Goal: Check status

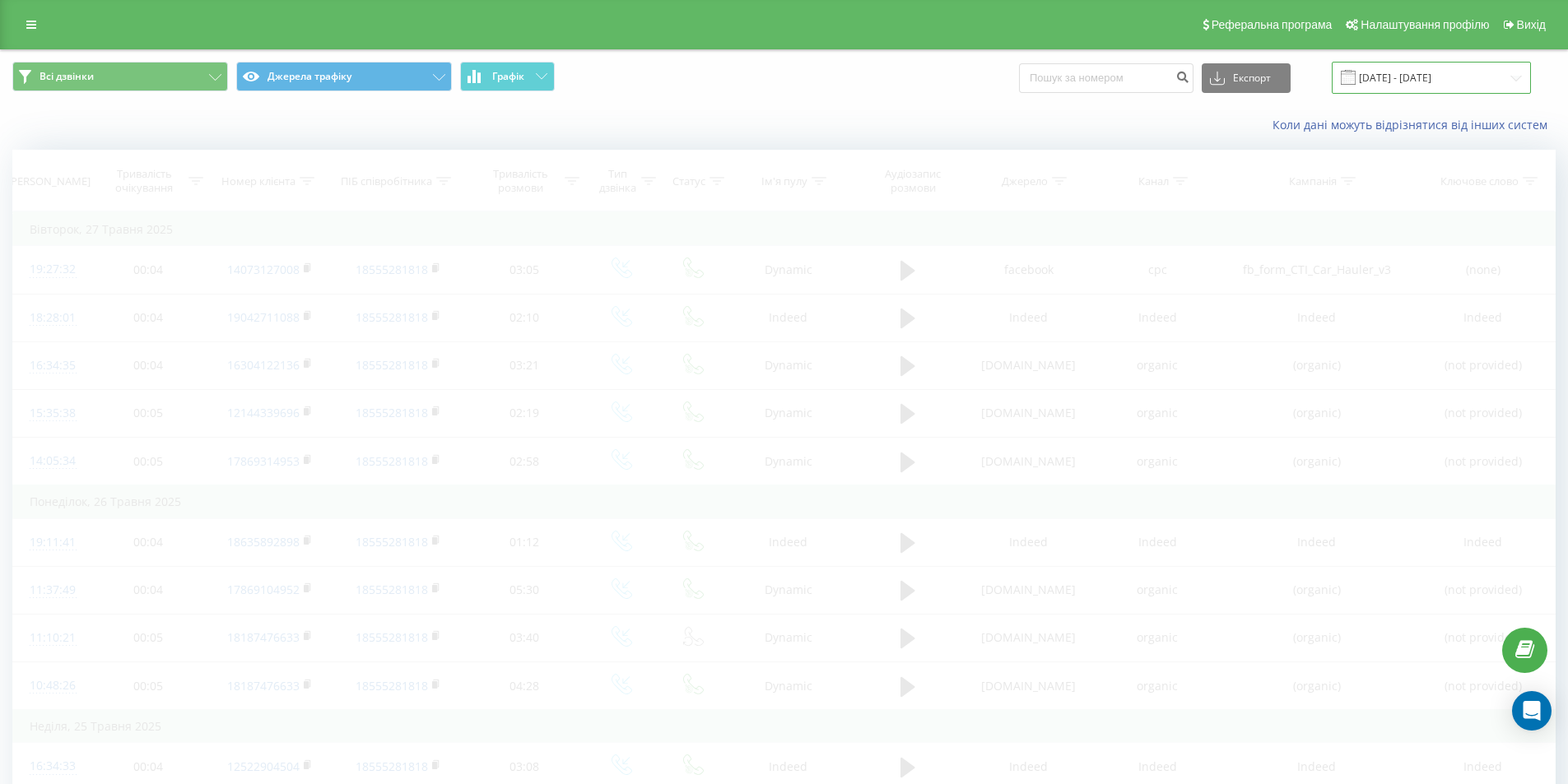
drag, startPoint x: 1420, startPoint y: 69, endPoint x: 1363, endPoint y: 81, distance: 58.2
click at [1419, 71] on input "[DATE] - [DATE]" at bounding box center [1431, 78] width 199 height 32
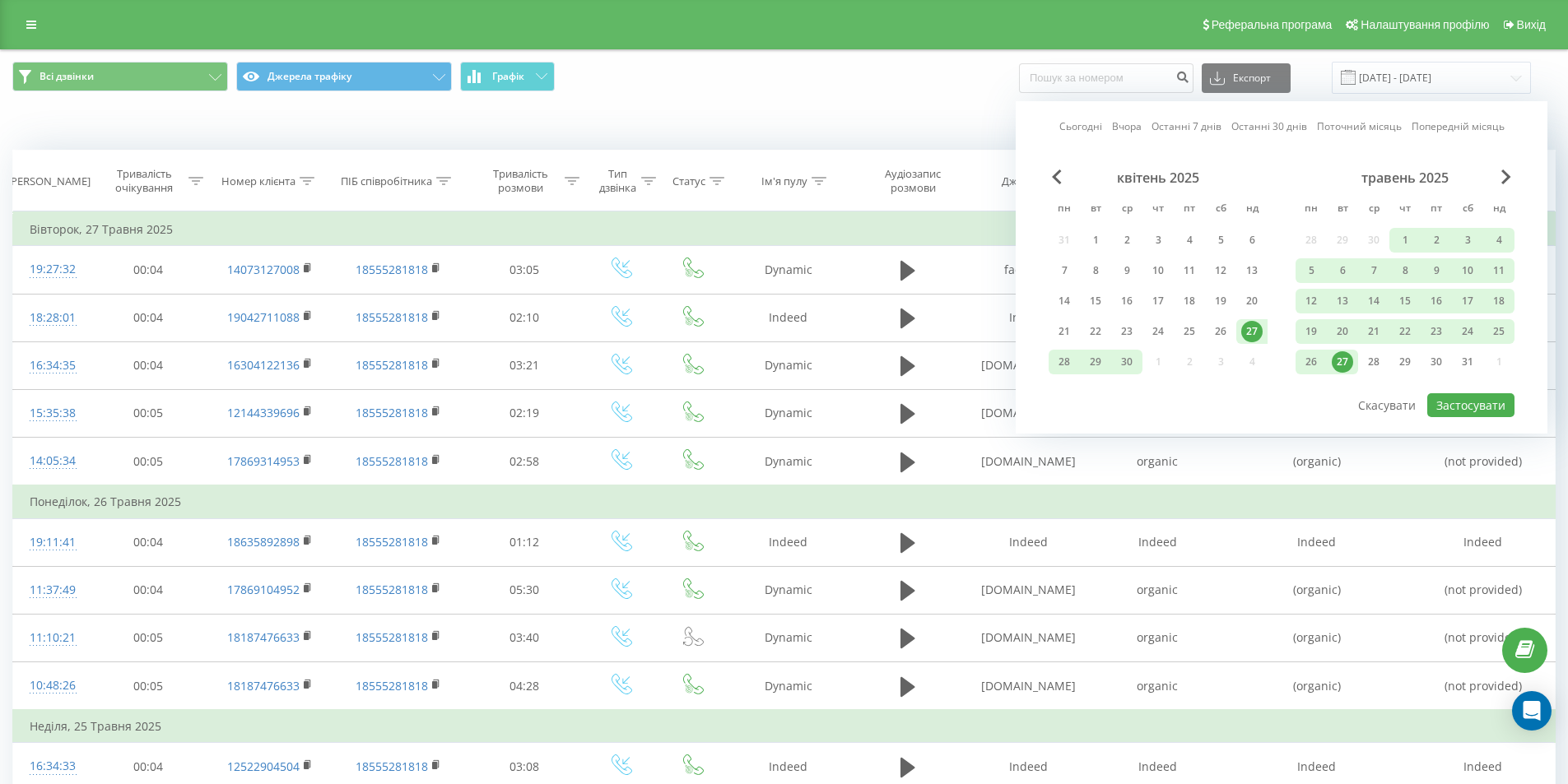
click at [1193, 131] on link "Останні 7 днів" at bounding box center [1185, 126] width 70 height 16
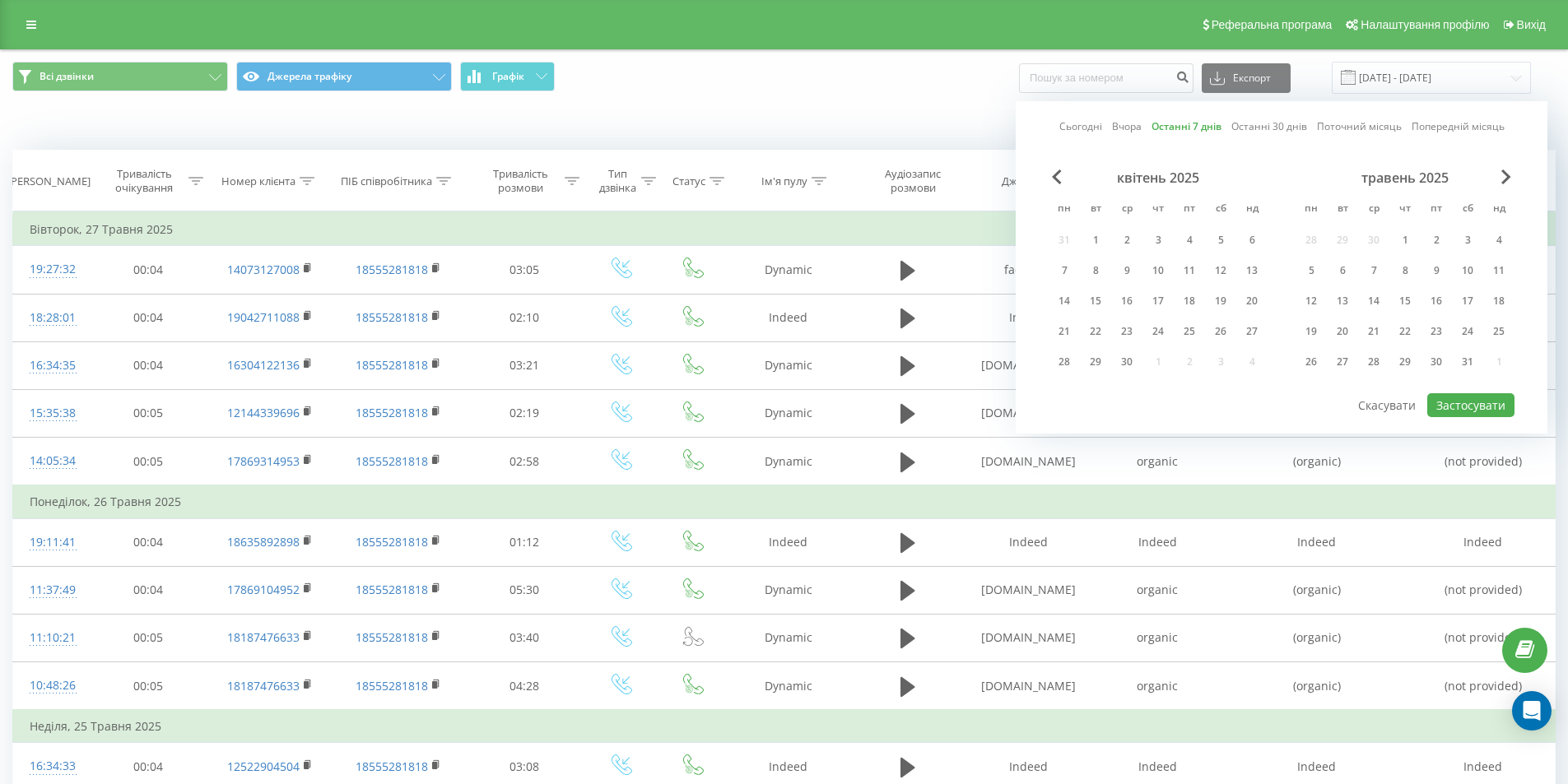
click at [1191, 130] on link "Останні 7 днів" at bounding box center [1185, 126] width 70 height 16
click at [1482, 407] on button "Застосувати" at bounding box center [1470, 405] width 87 height 24
type input "[DATE] - [DATE]"
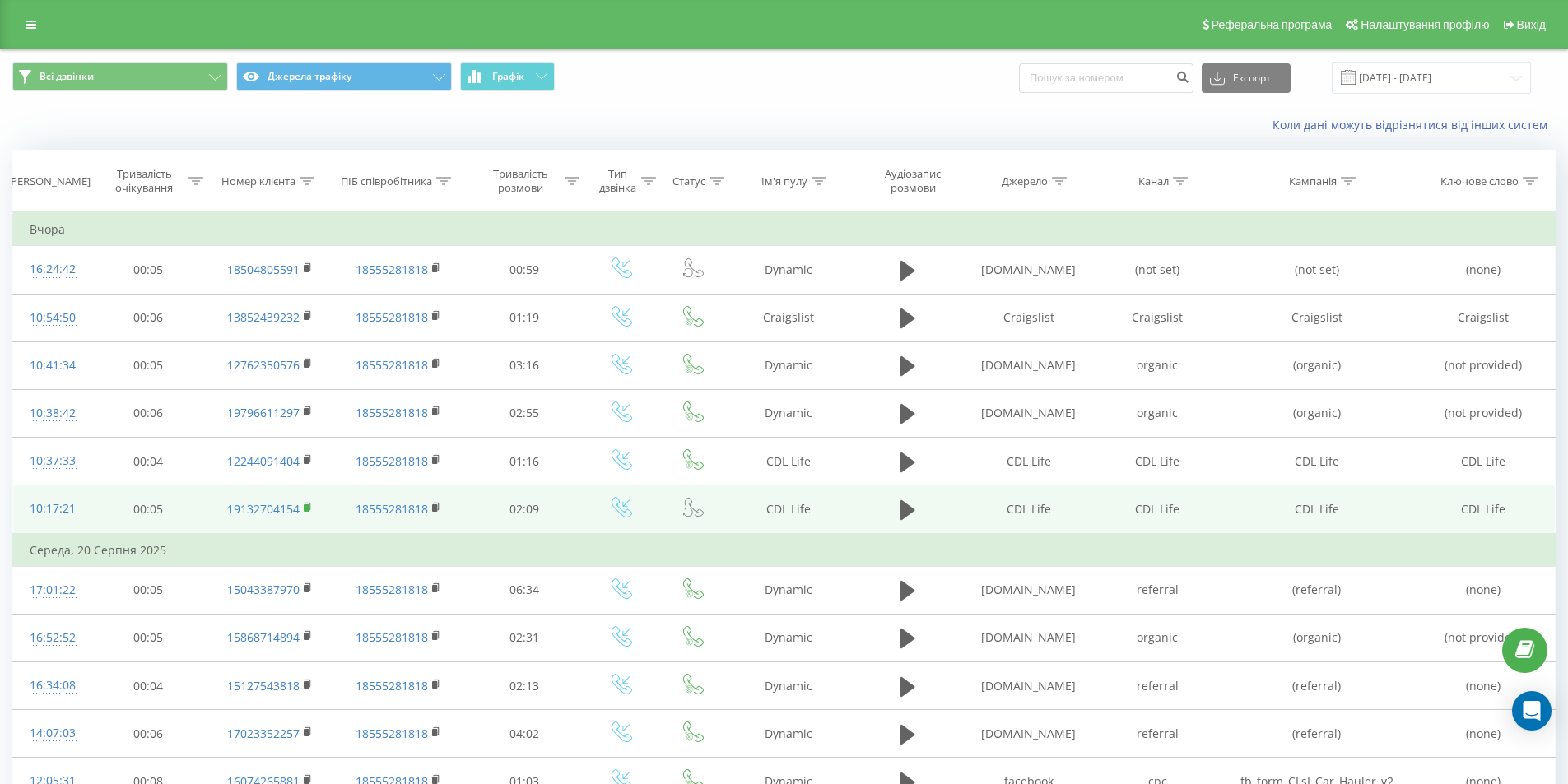
click at [309, 511] on rect at bounding box center [306, 508] width 5 height 7
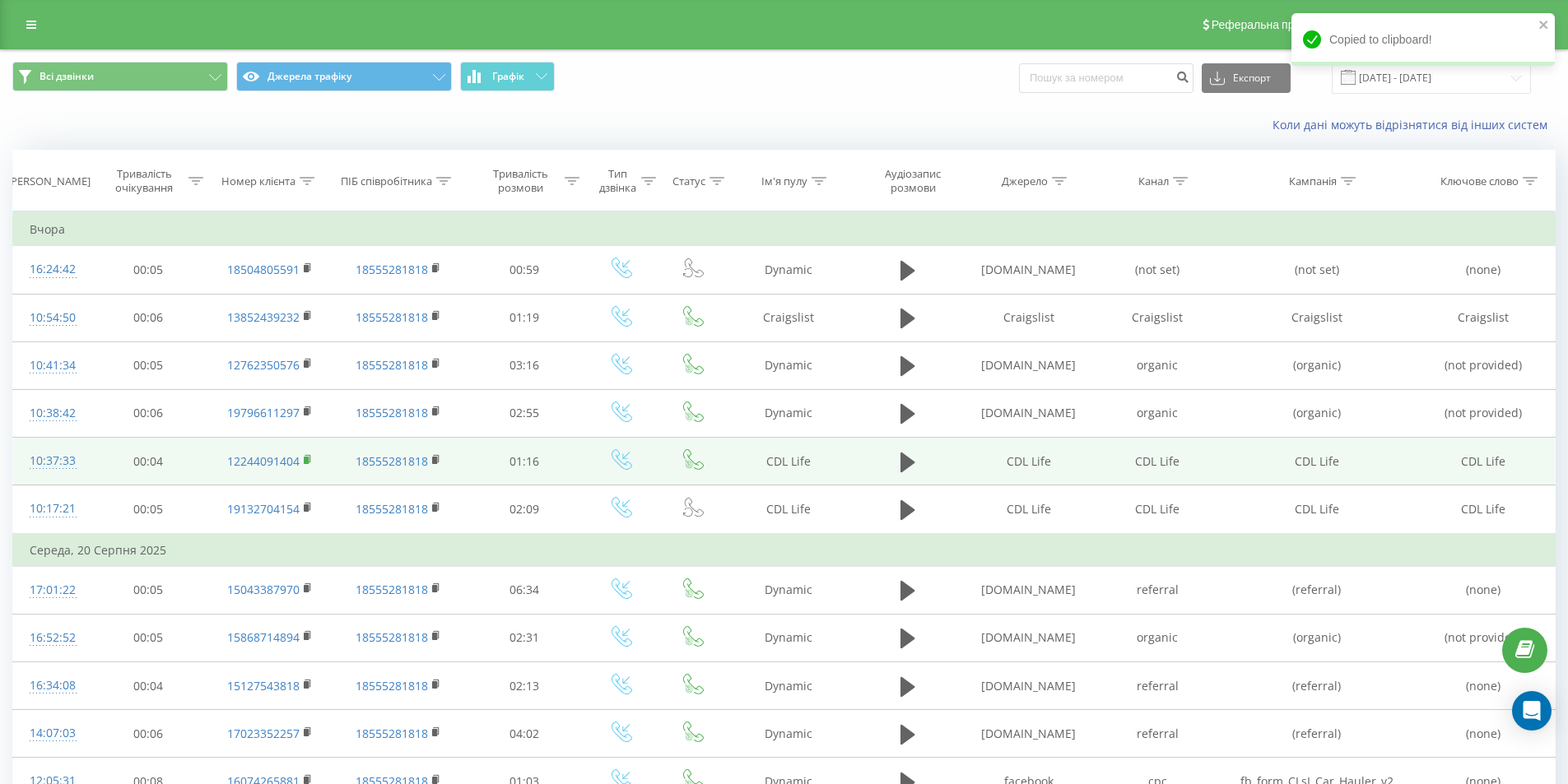
click at [307, 463] on rect at bounding box center [306, 460] width 5 height 7
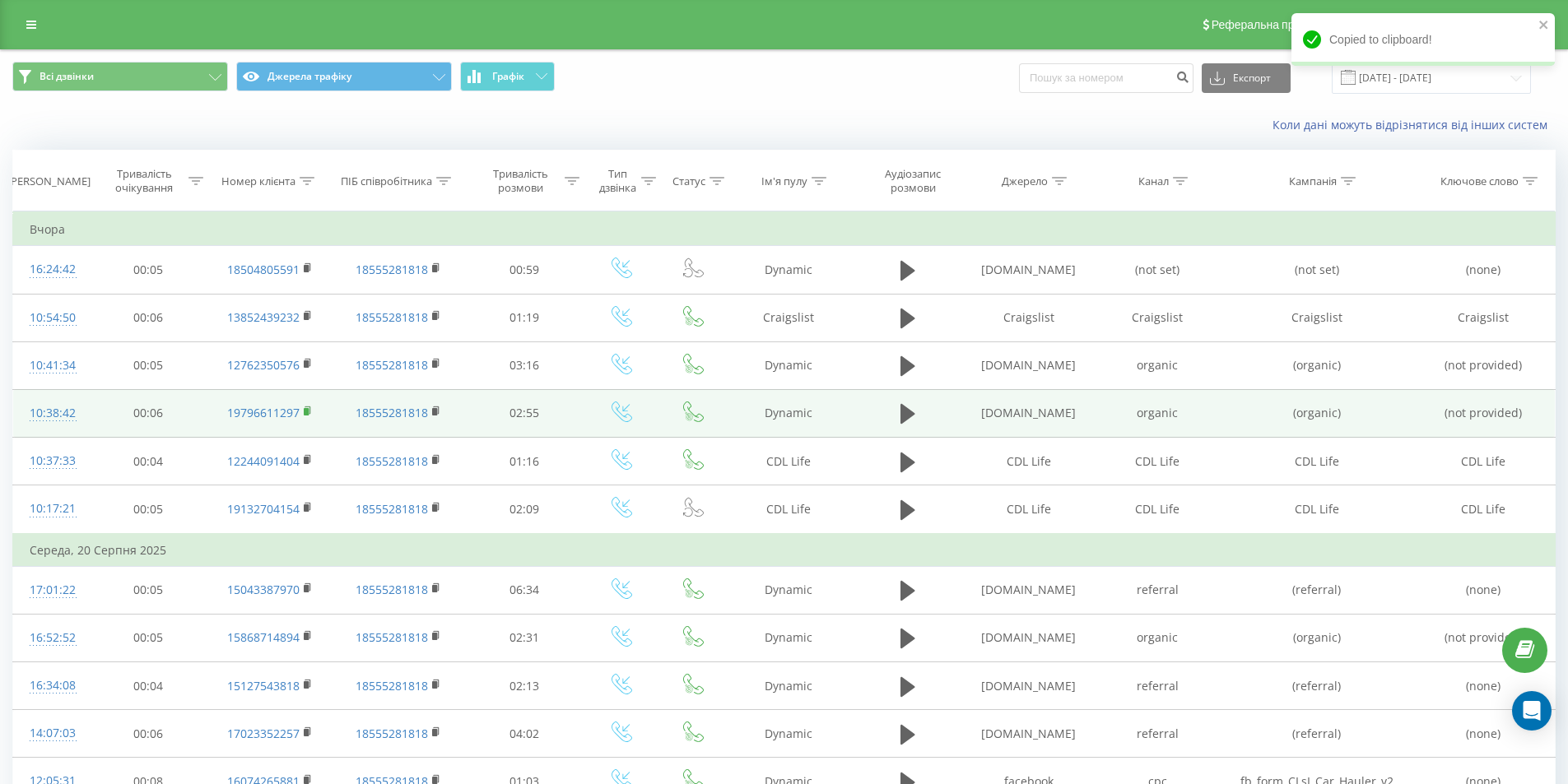
click at [306, 408] on icon at bounding box center [308, 411] width 9 height 11
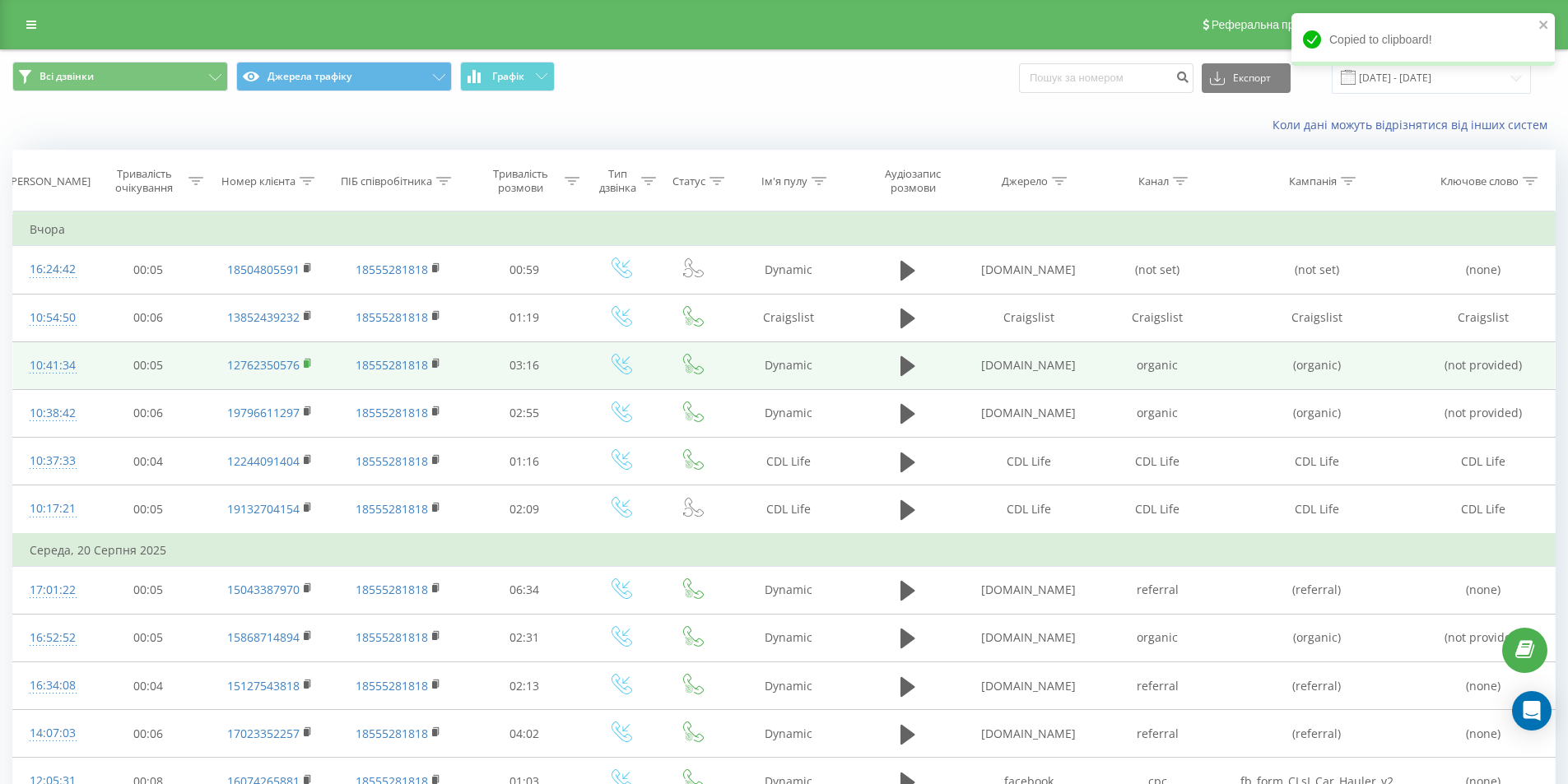
click at [304, 363] on rect at bounding box center [306, 364] width 5 height 7
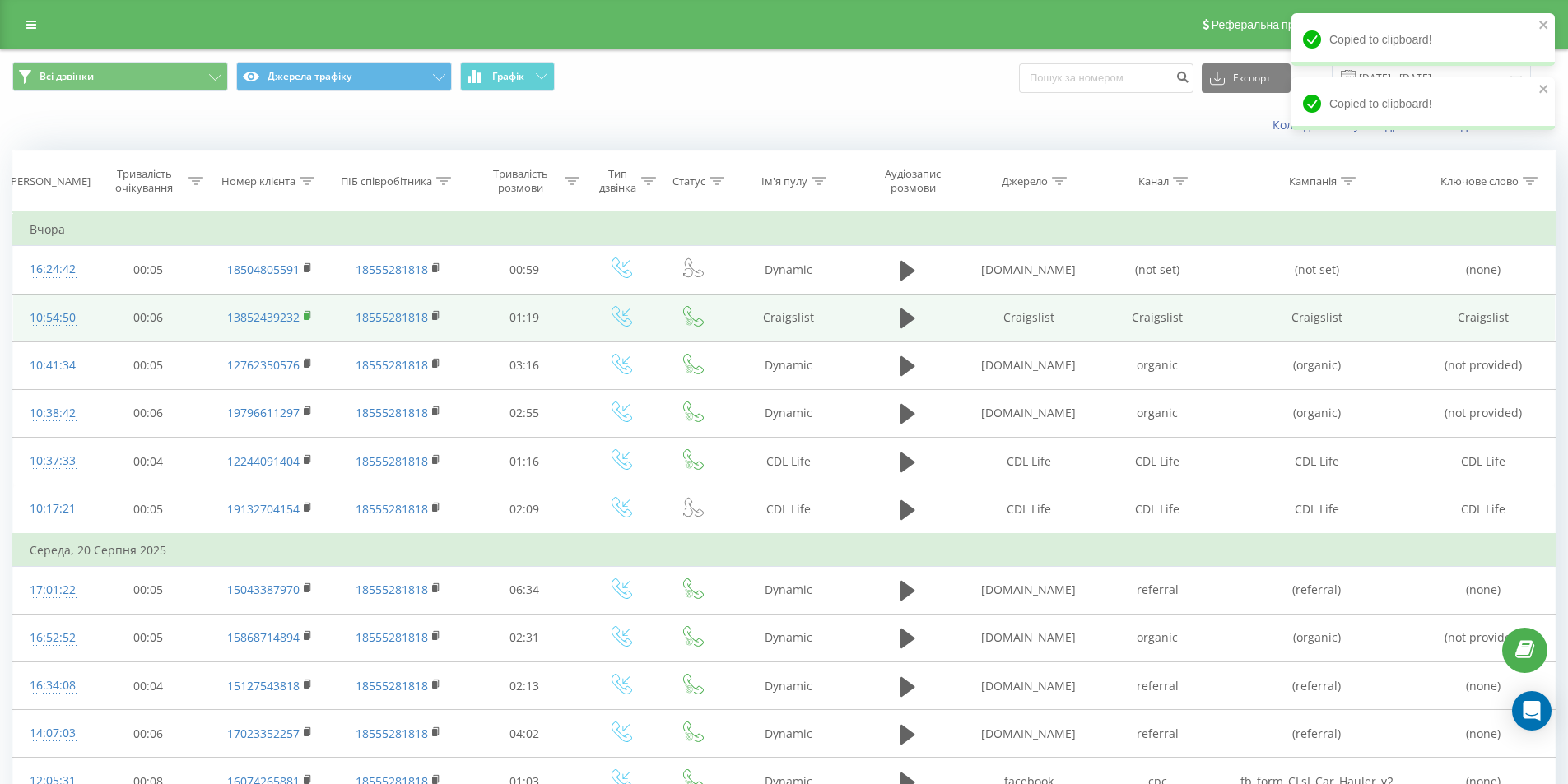
click at [304, 315] on rect at bounding box center [306, 317] width 5 height 7
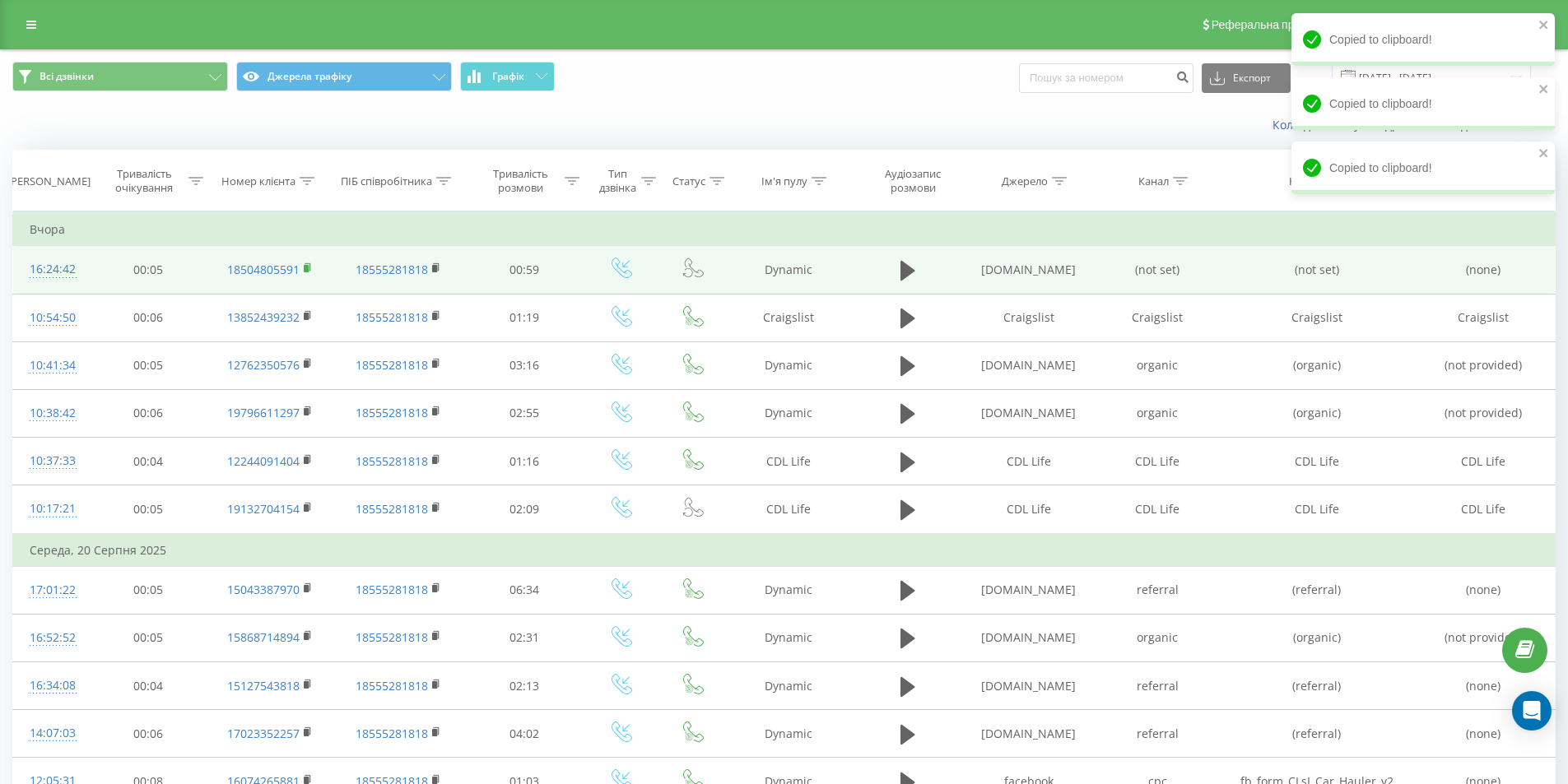
click at [310, 269] on icon at bounding box center [308, 268] width 9 height 11
